Goal: Task Accomplishment & Management: Manage account settings

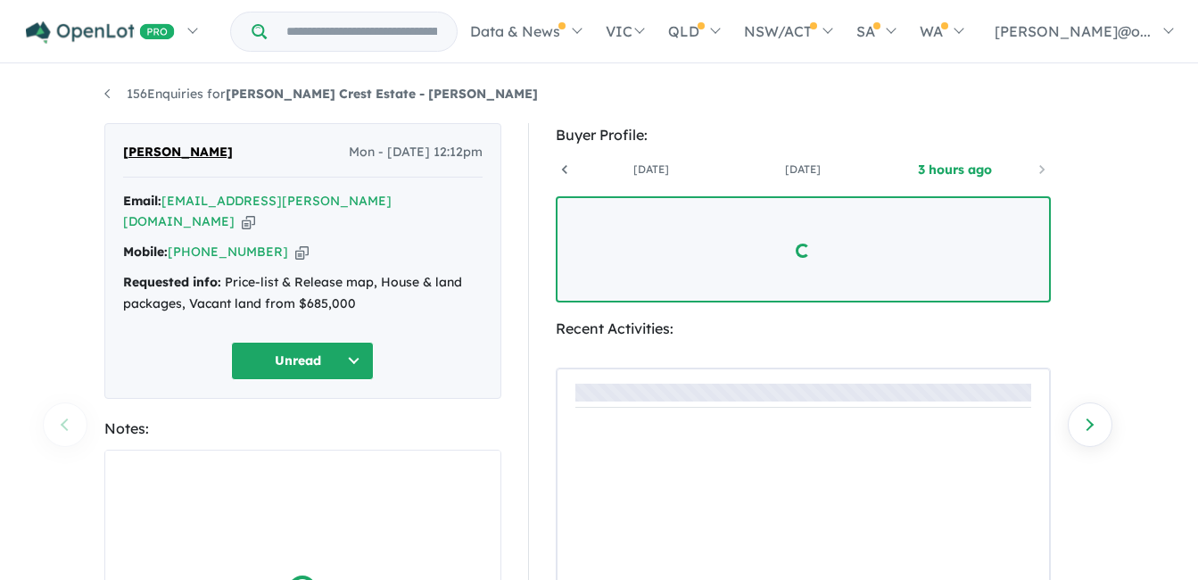
scroll to position [0, 132]
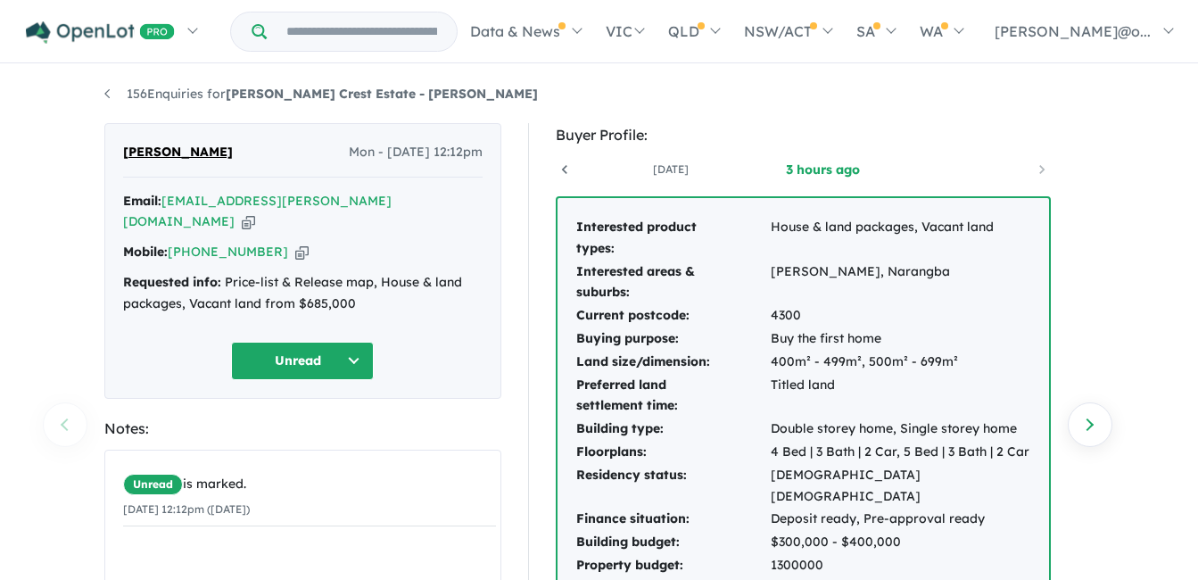
click at [255, 212] on icon "button" at bounding box center [248, 221] width 13 height 19
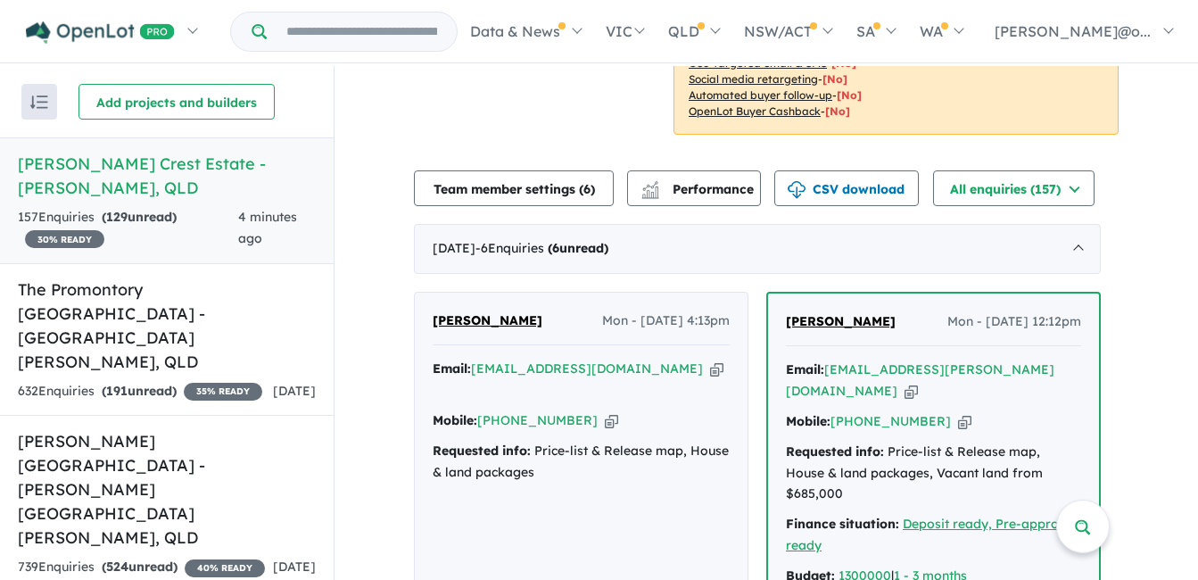
scroll to position [535, 0]
